Goal: Task Accomplishment & Management: Use online tool/utility

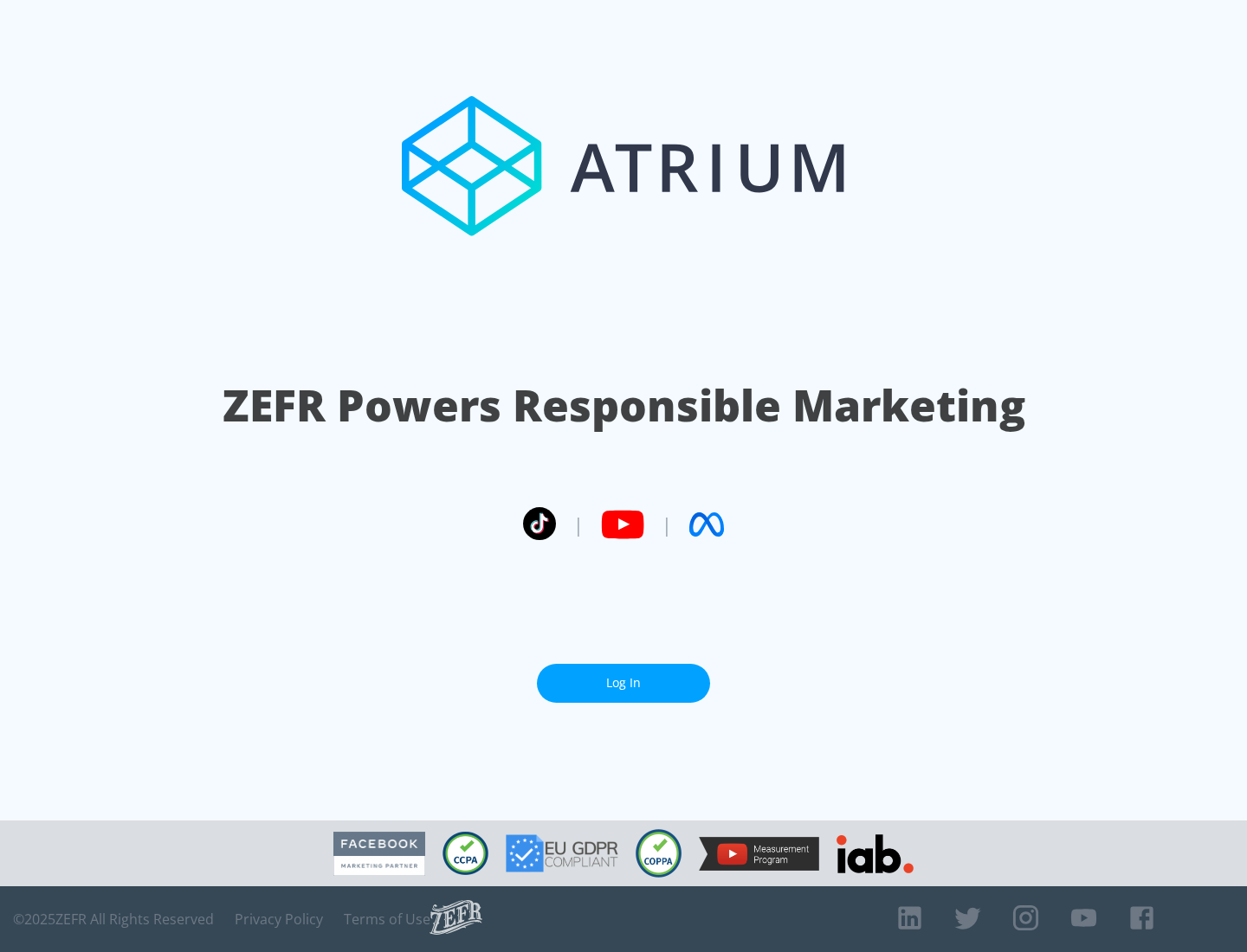
click at [624, 683] on link "Log In" at bounding box center [623, 683] width 173 height 39
